Goal: Task Accomplishment & Management: Manage account settings

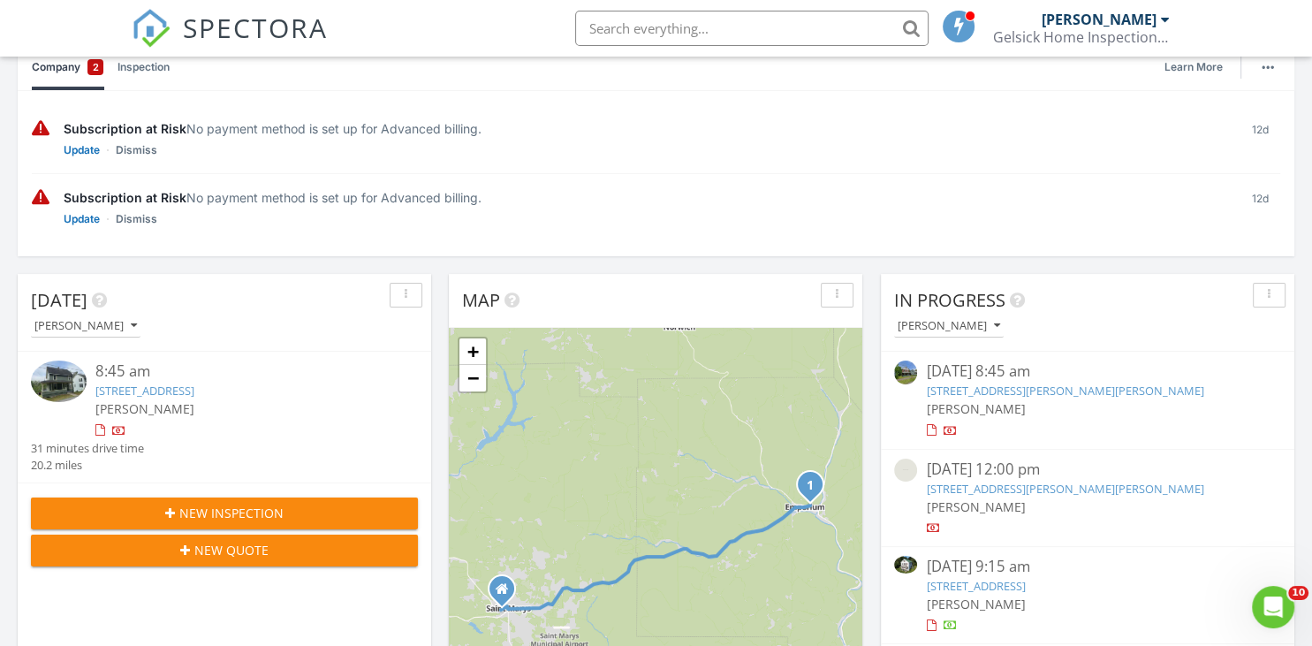
scroll to position [93, 0]
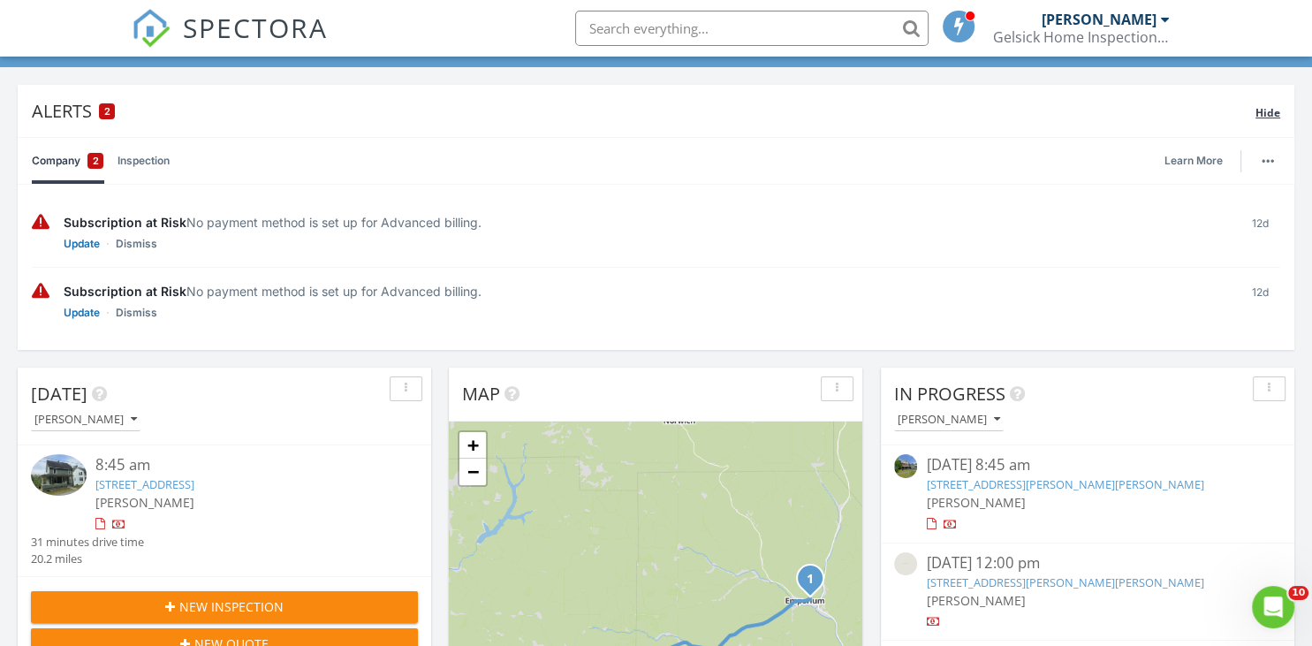
click at [1270, 114] on span "Hide" at bounding box center [1267, 112] width 25 height 15
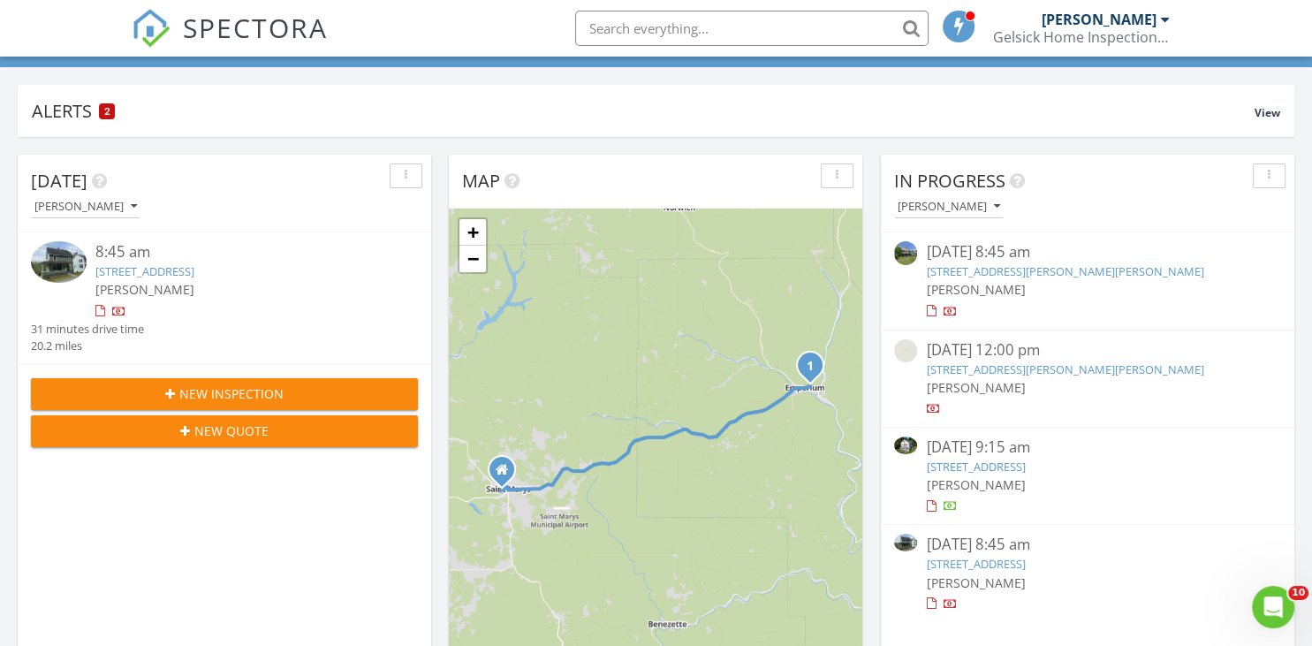
click at [194, 267] on link "349 E 5th St Extension, Emporium, PA 15834" at bounding box center [144, 271] width 99 height 16
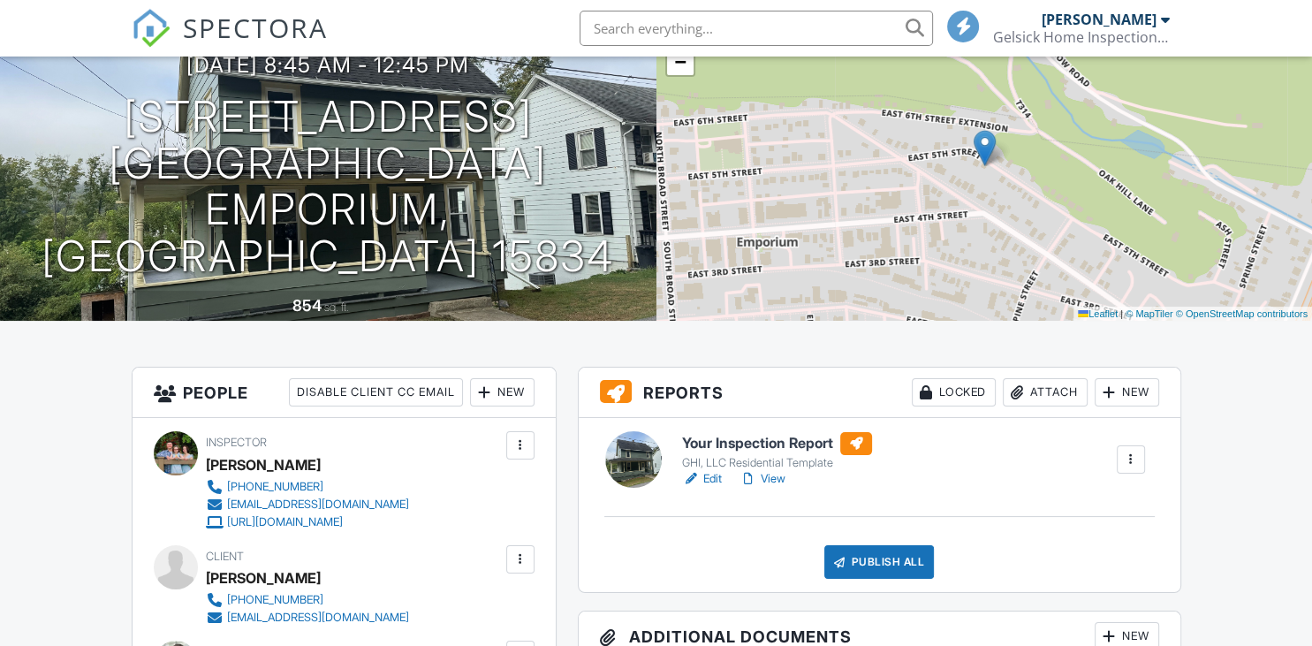
scroll to position [186, 0]
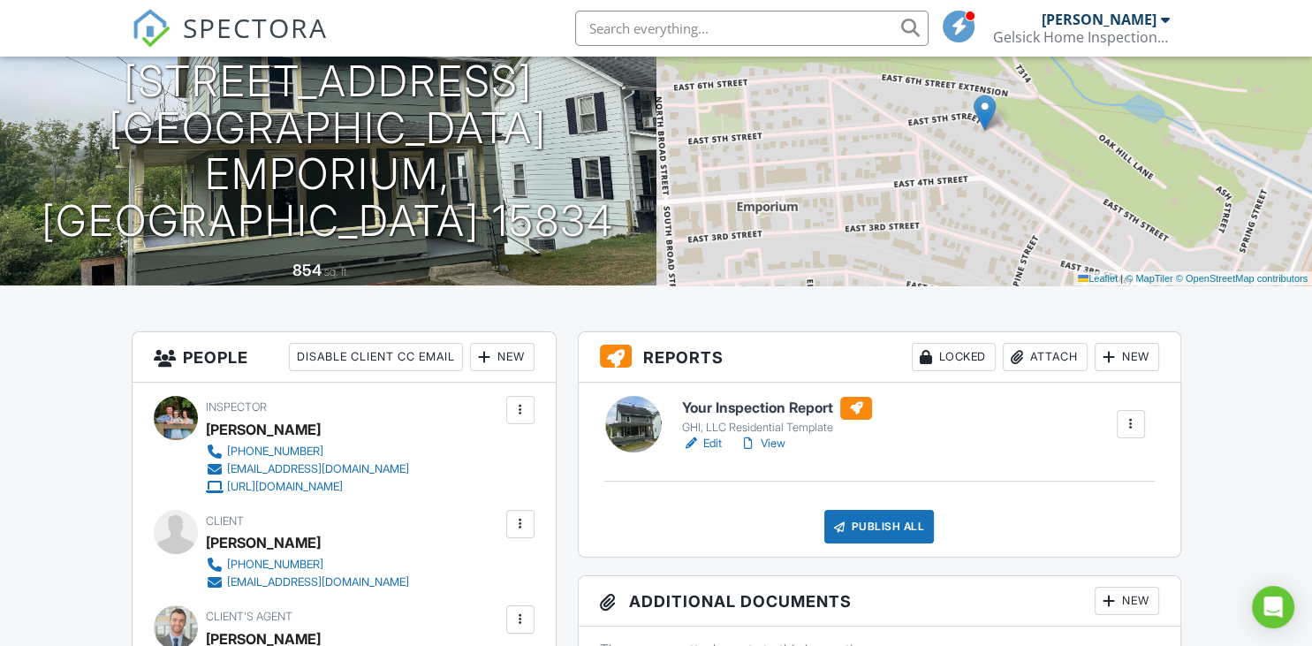
click at [1035, 353] on div "Attach" at bounding box center [1045, 357] width 85 height 28
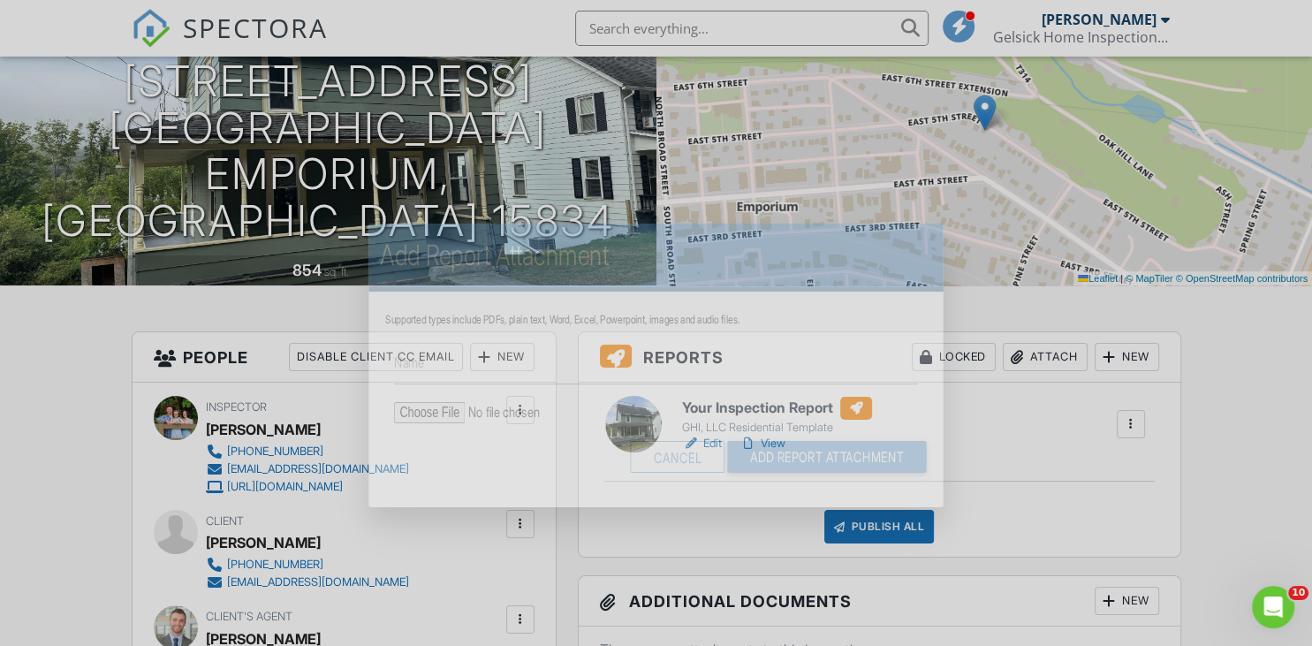
scroll to position [0, 0]
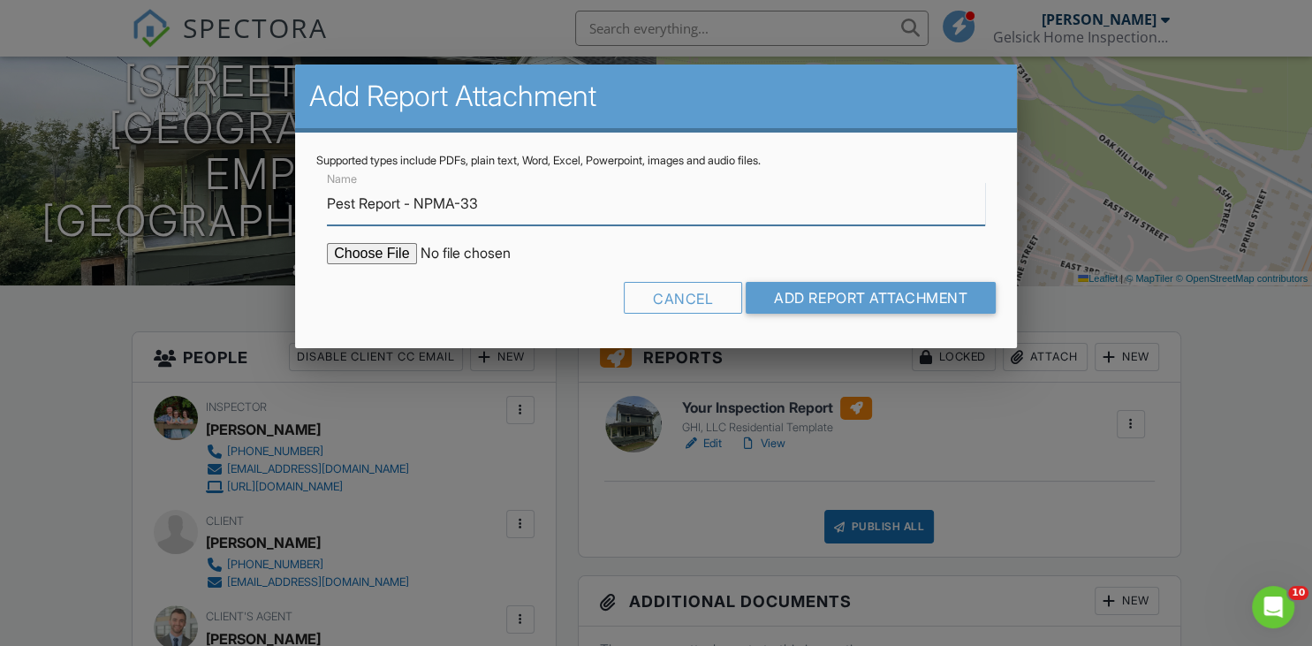
type input "Pest Report - NPMA-33"
click at [359, 255] on input "file" at bounding box center [477, 253] width 300 height 21
type input "C:\fakepath\Endress - Pest.pdf"
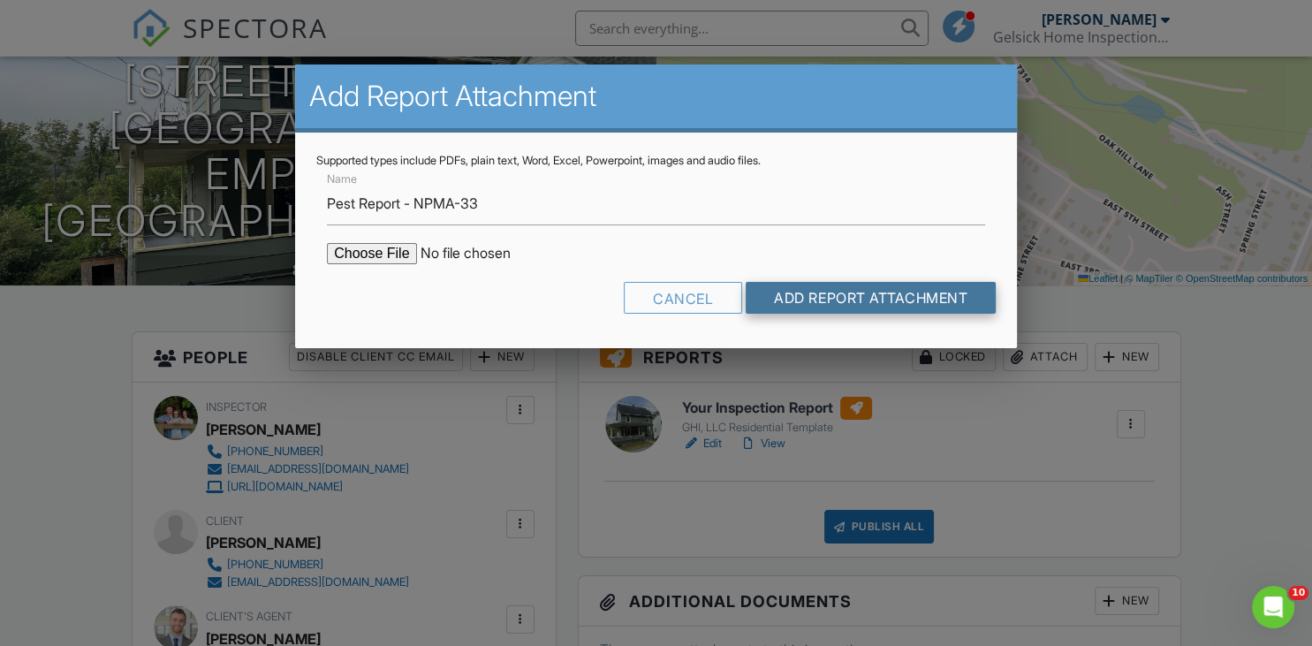
click at [867, 295] on input "Add Report Attachment" at bounding box center [871, 298] width 250 height 32
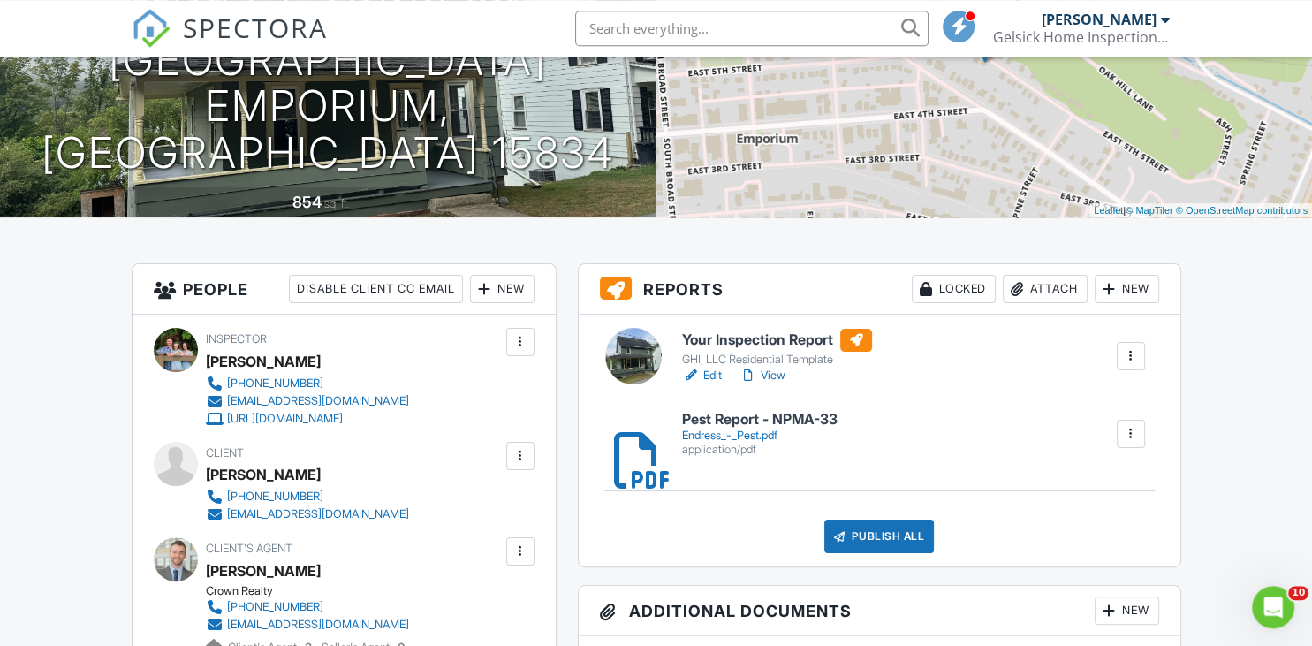
scroll to position [279, 0]
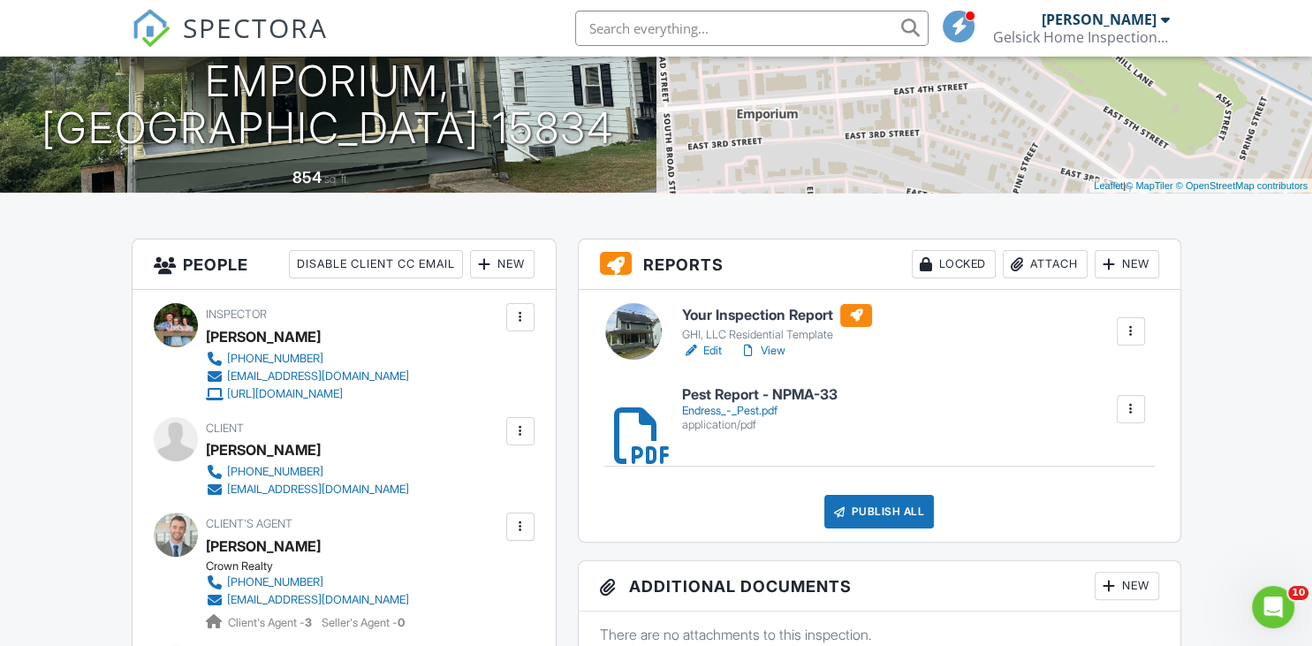
click at [770, 348] on link "View" at bounding box center [762, 351] width 46 height 18
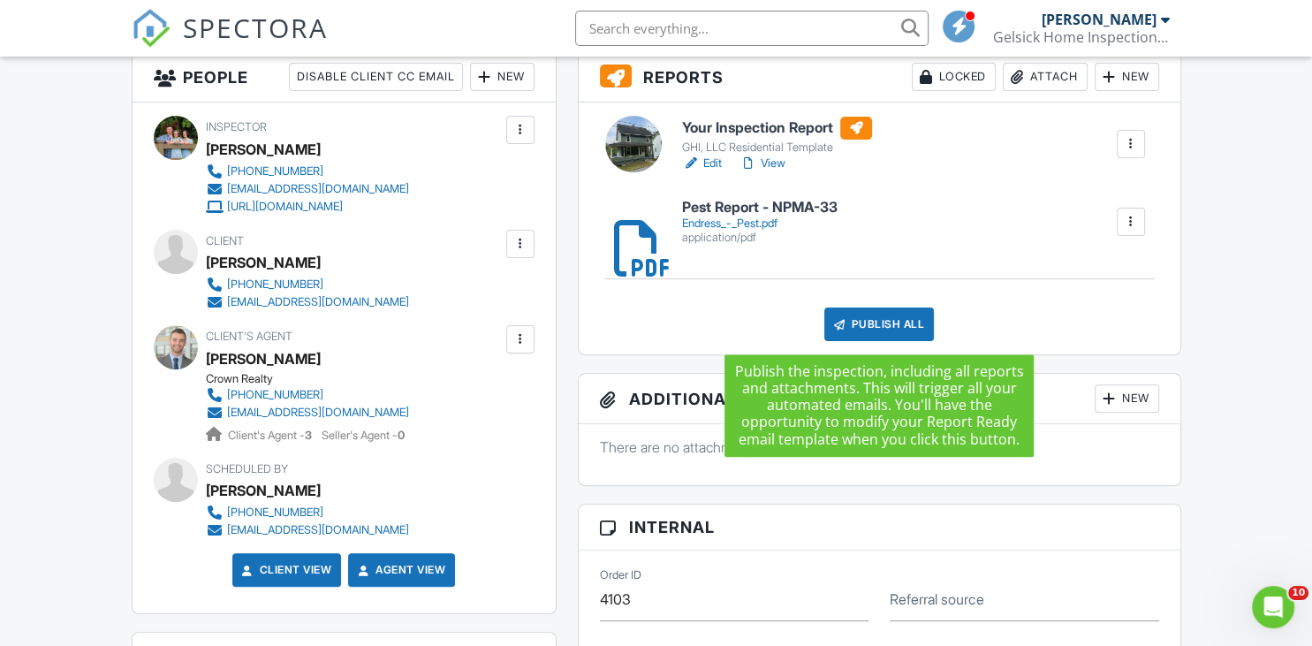
click at [869, 330] on div "Publish All" at bounding box center [879, 324] width 110 height 34
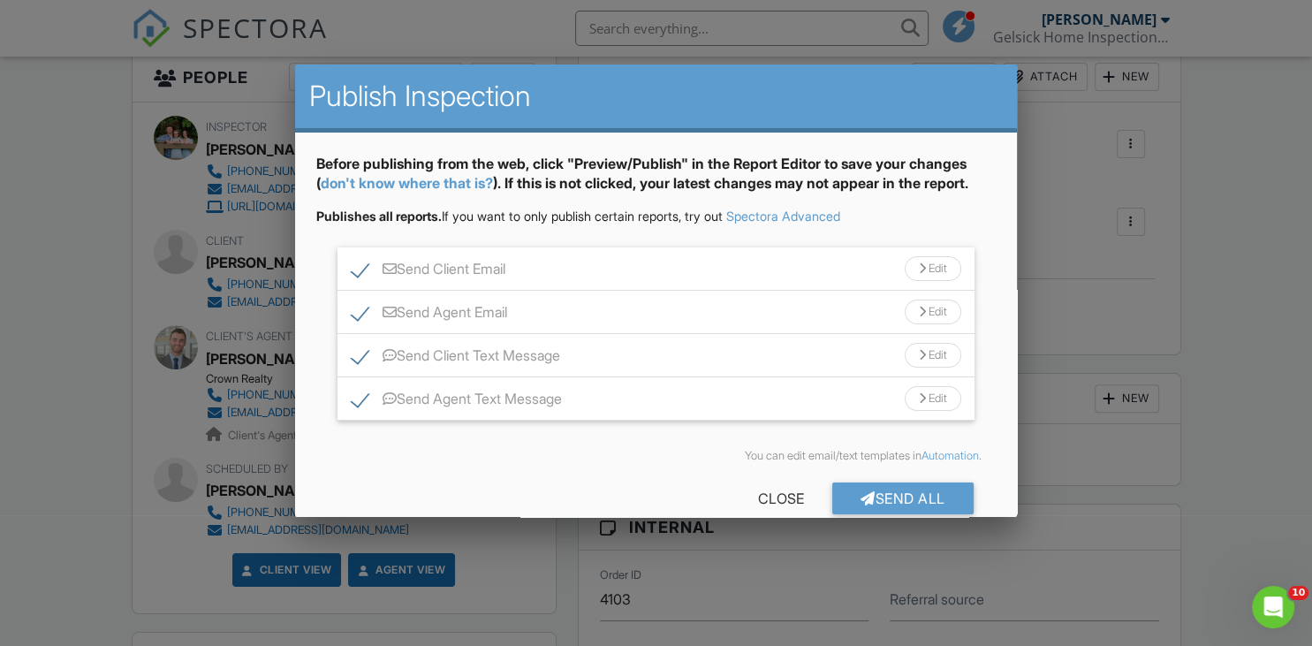
click at [1225, 315] on div at bounding box center [656, 315] width 1312 height 807
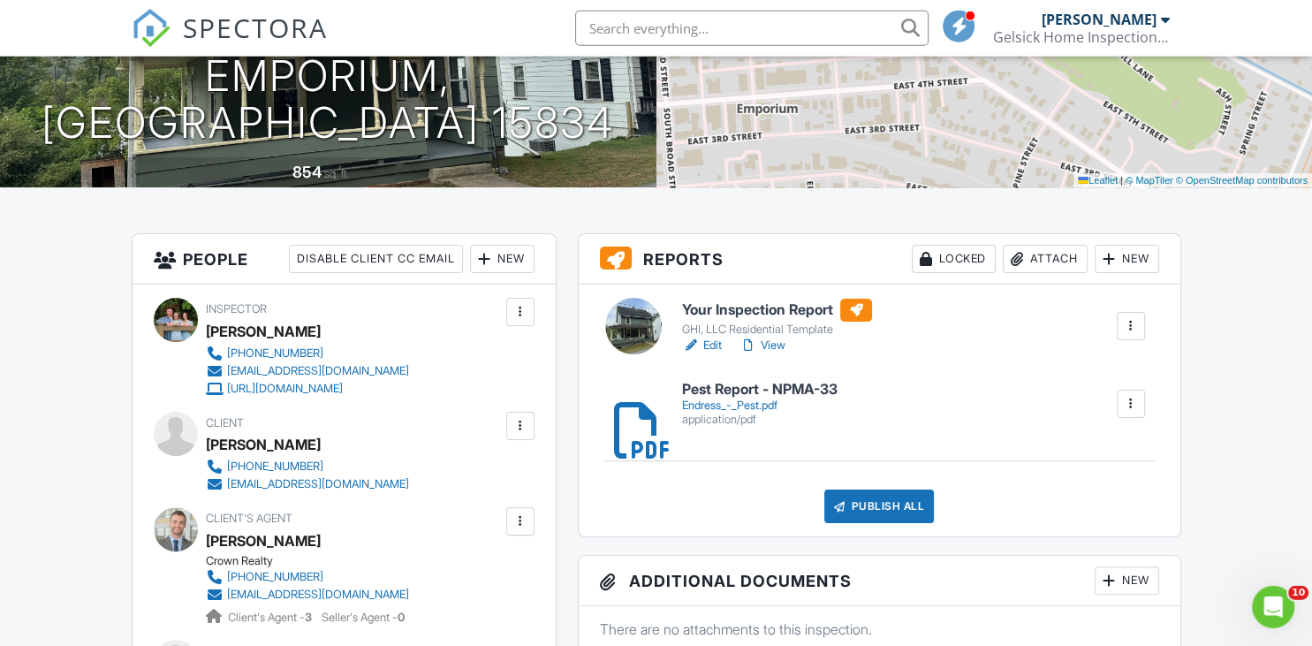
scroll to position [279, 0]
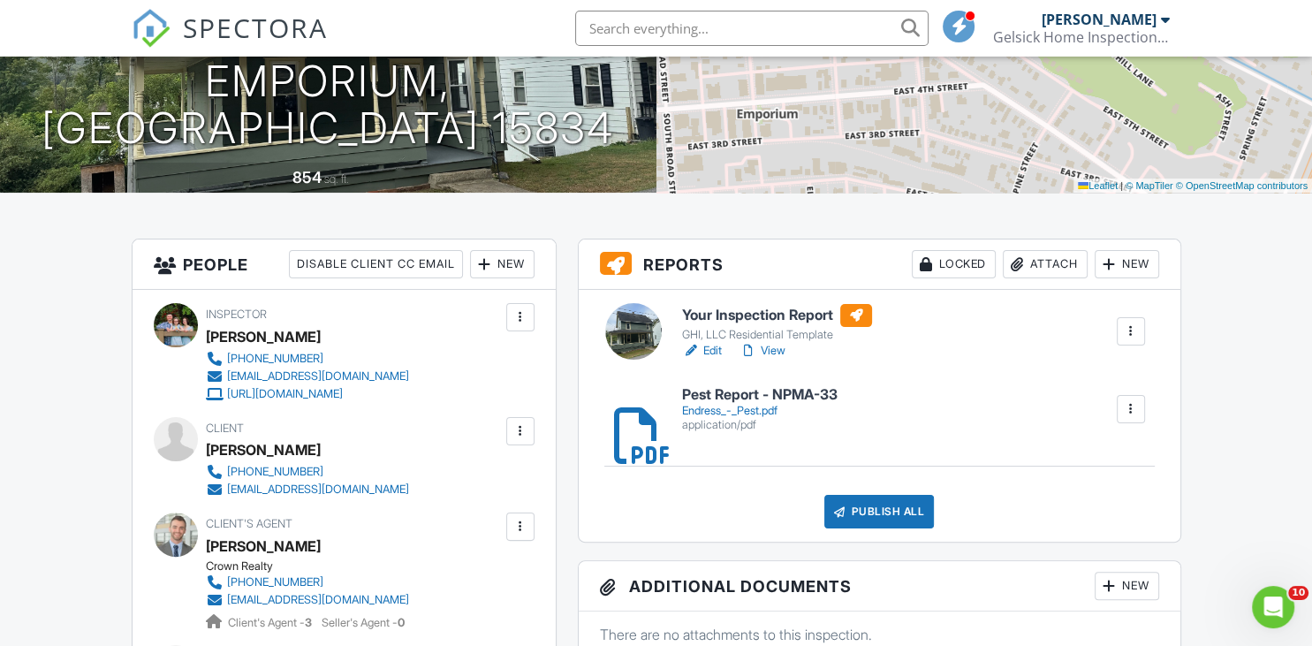
click at [908, 511] on div "Publish All" at bounding box center [879, 512] width 110 height 34
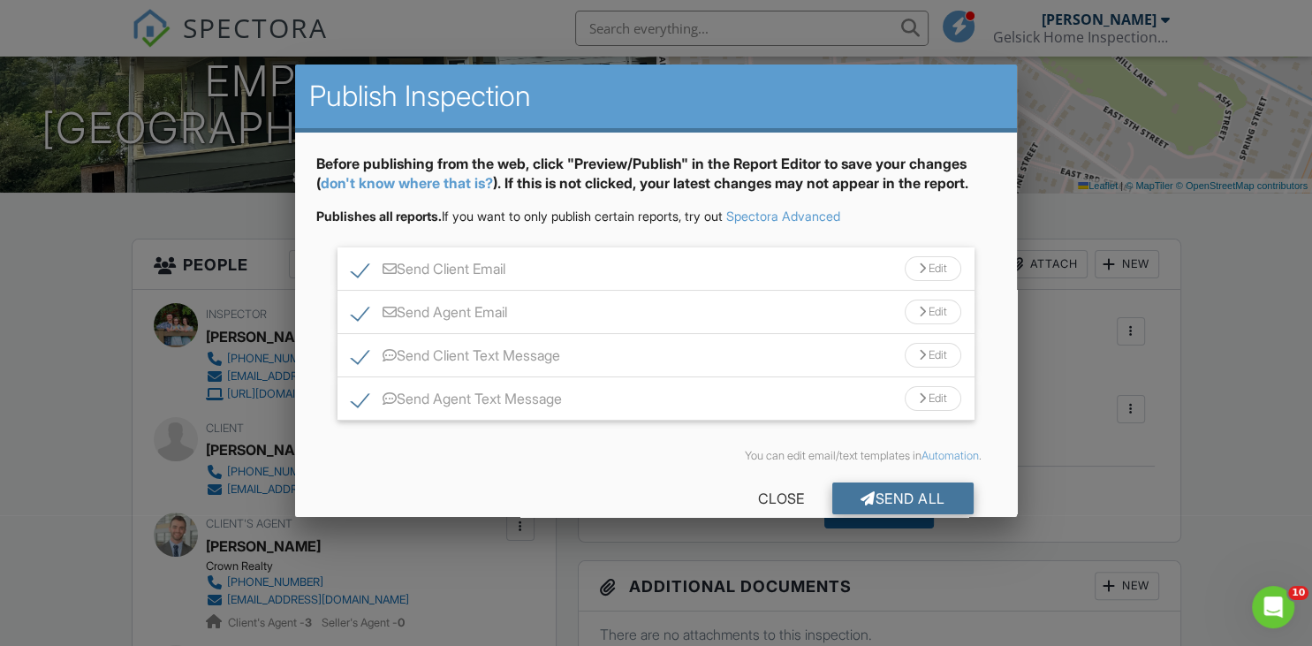
click at [911, 500] on div "Send All" at bounding box center [902, 498] width 141 height 32
